Goal: Task Accomplishment & Management: Use online tool/utility

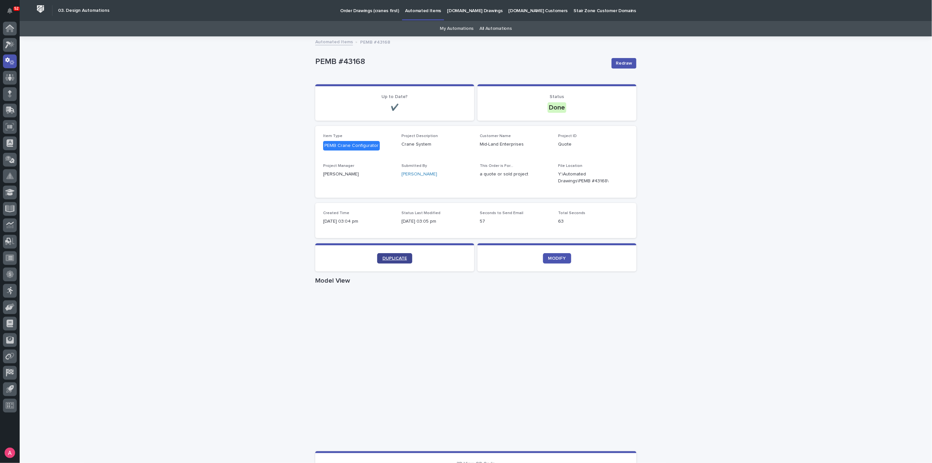
click at [399, 258] on span "DUPLICATE" at bounding box center [394, 258] width 25 height 5
